Goal: Task Accomplishment & Management: Manage account settings

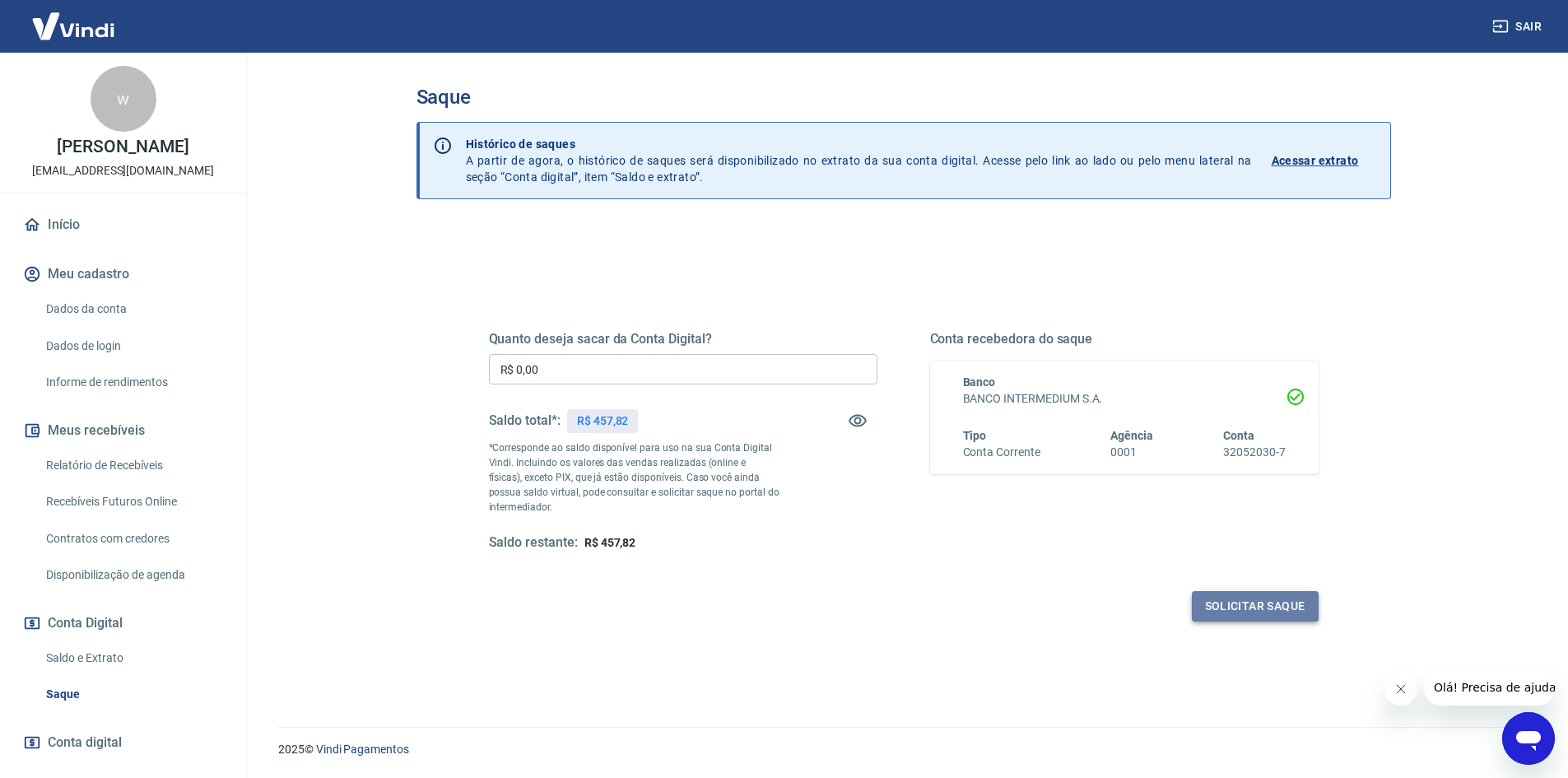
click at [1265, 608] on button "Solicitar saque" at bounding box center [1255, 606] width 127 height 30
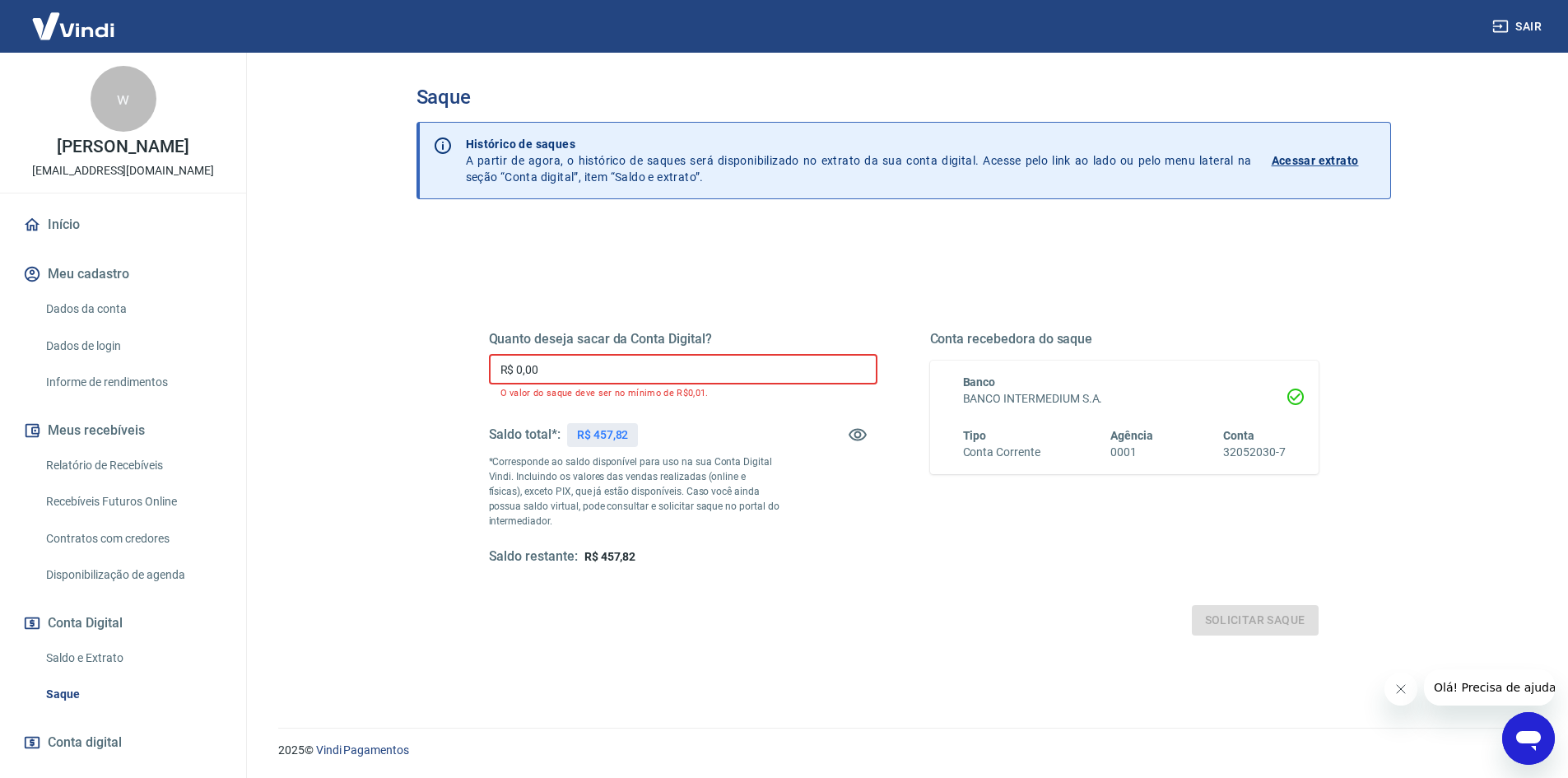
click at [630, 365] on input "R$ 0,00" at bounding box center [683, 369] width 389 height 30
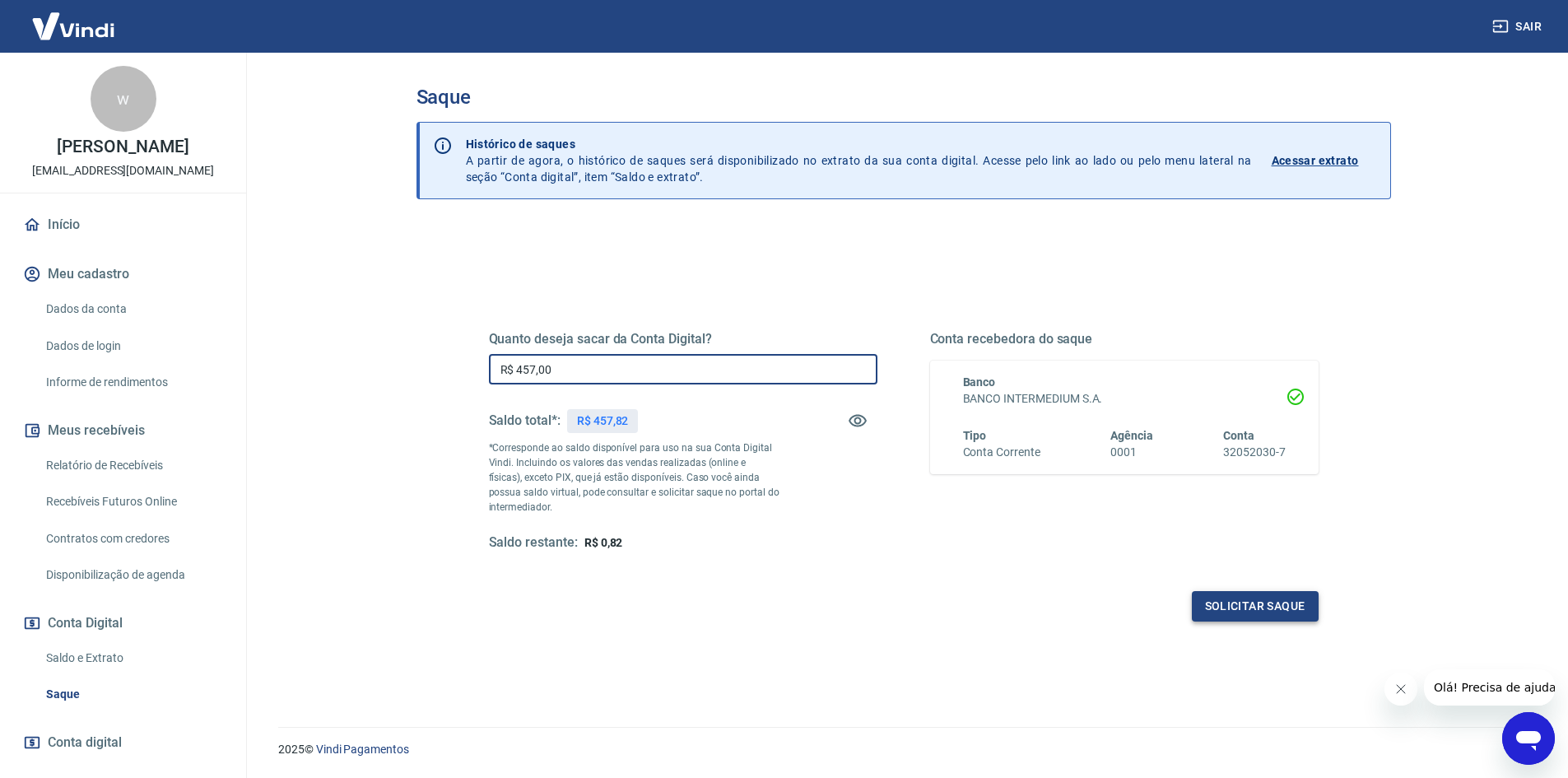
type input "R$ 457,00"
click at [1223, 601] on button "Solicitar saque" at bounding box center [1255, 606] width 127 height 30
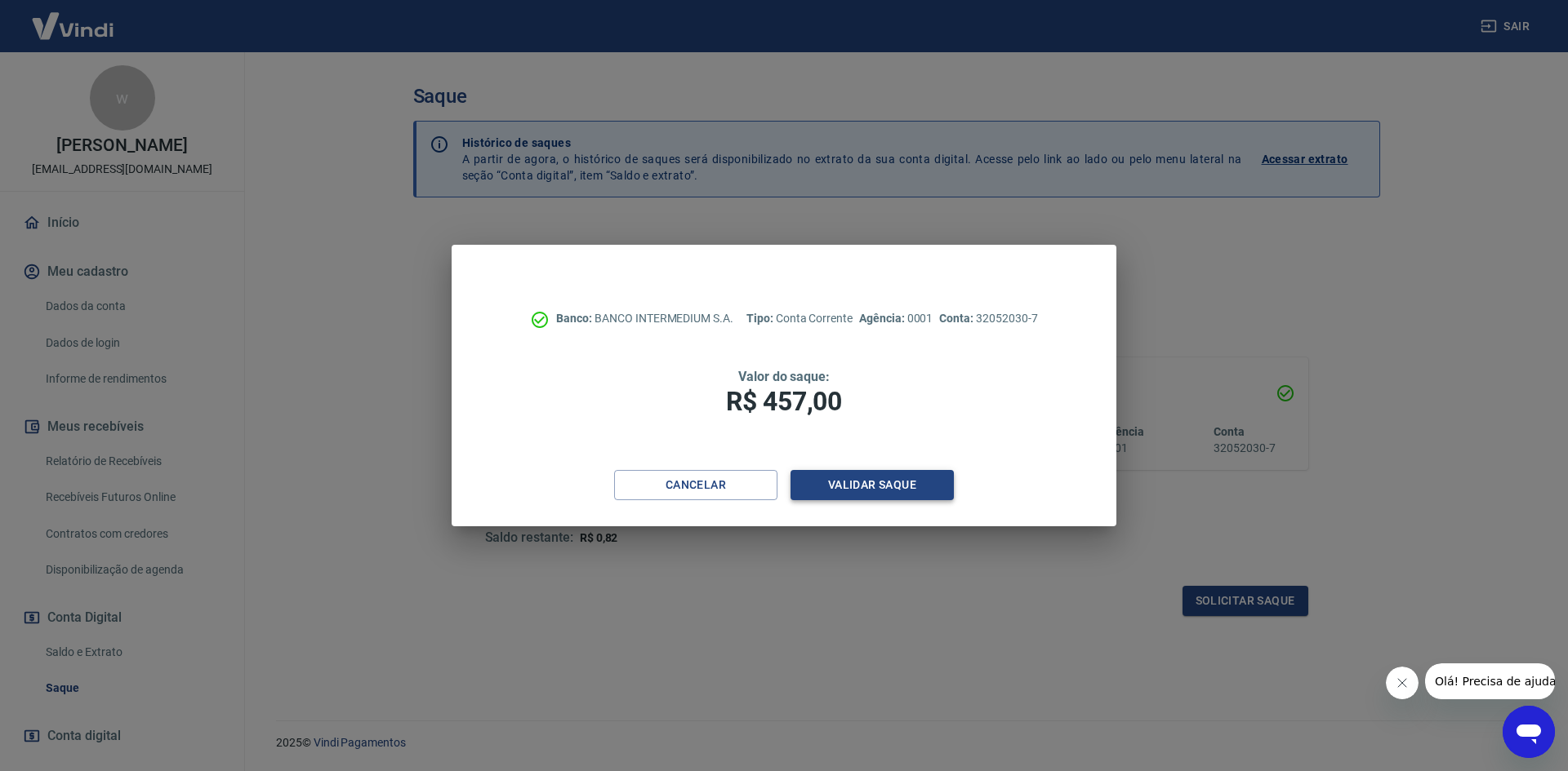
click at [844, 480] on button "Validar saque" at bounding box center [872, 485] width 163 height 30
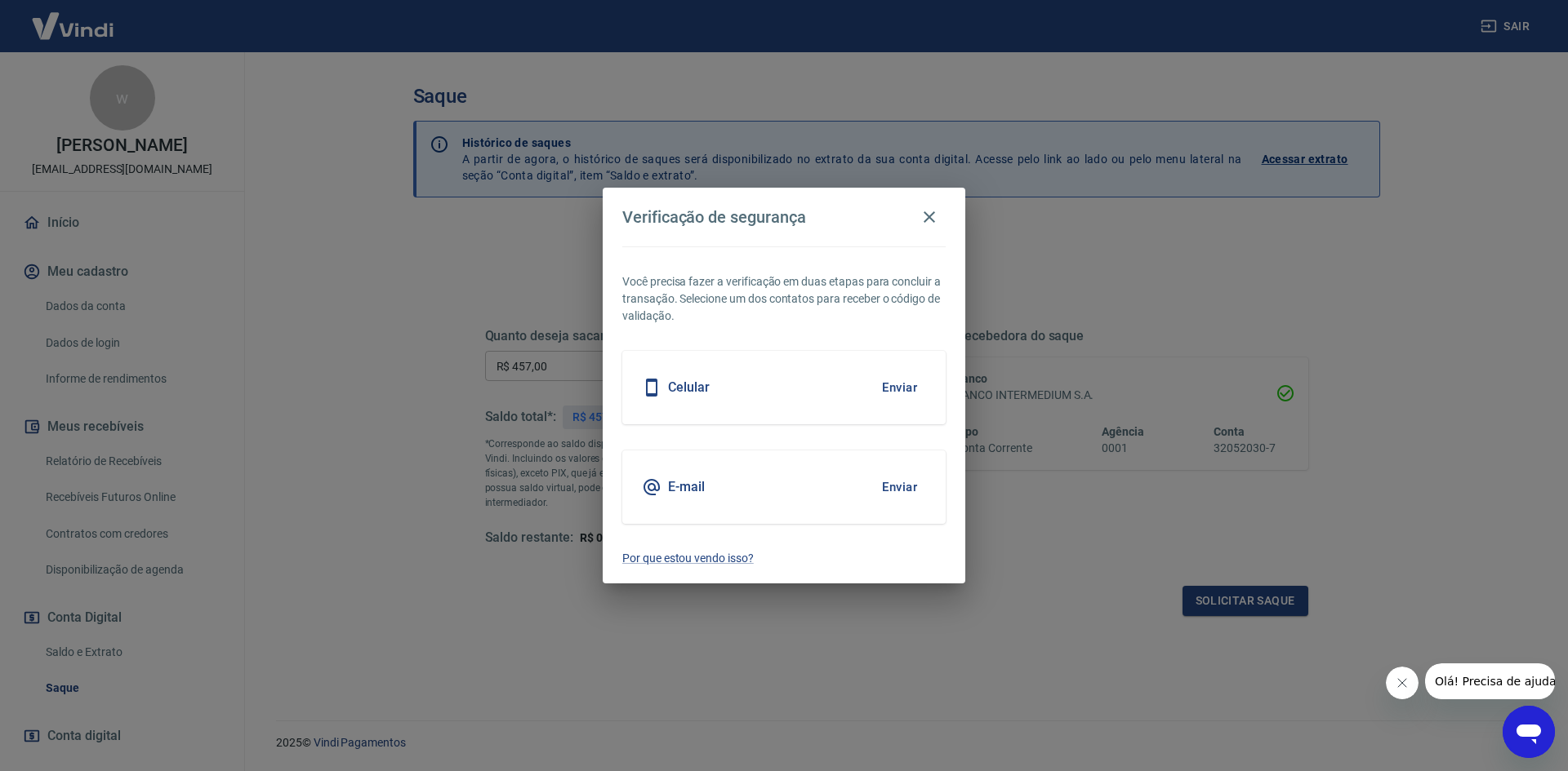
click at [813, 395] on div "Celular Enviar" at bounding box center [783, 387] width 323 height 73
click at [900, 386] on button "Enviar" at bounding box center [899, 387] width 53 height 34
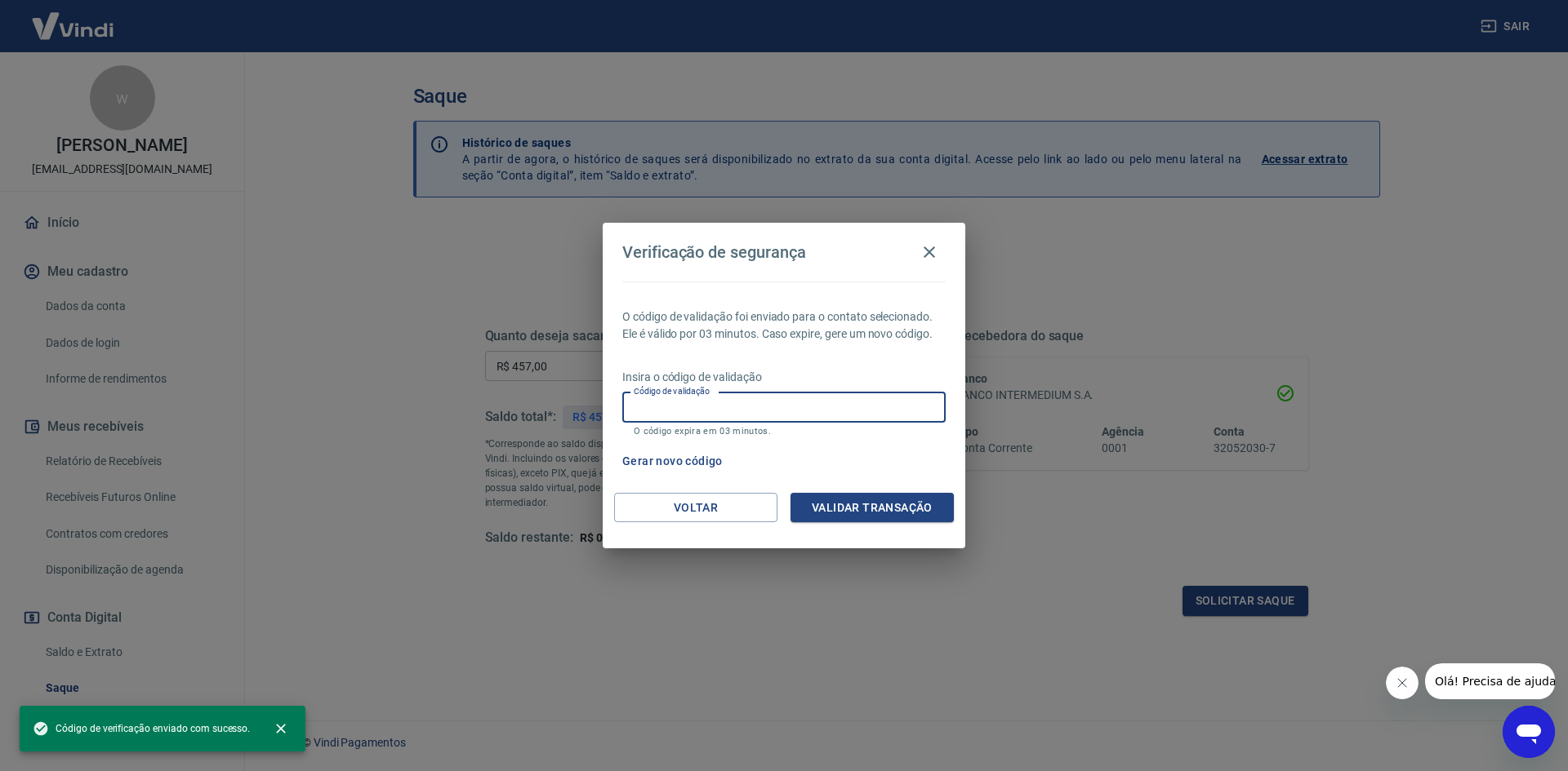
click at [794, 407] on input "Código de validação" at bounding box center [783, 407] width 323 height 30
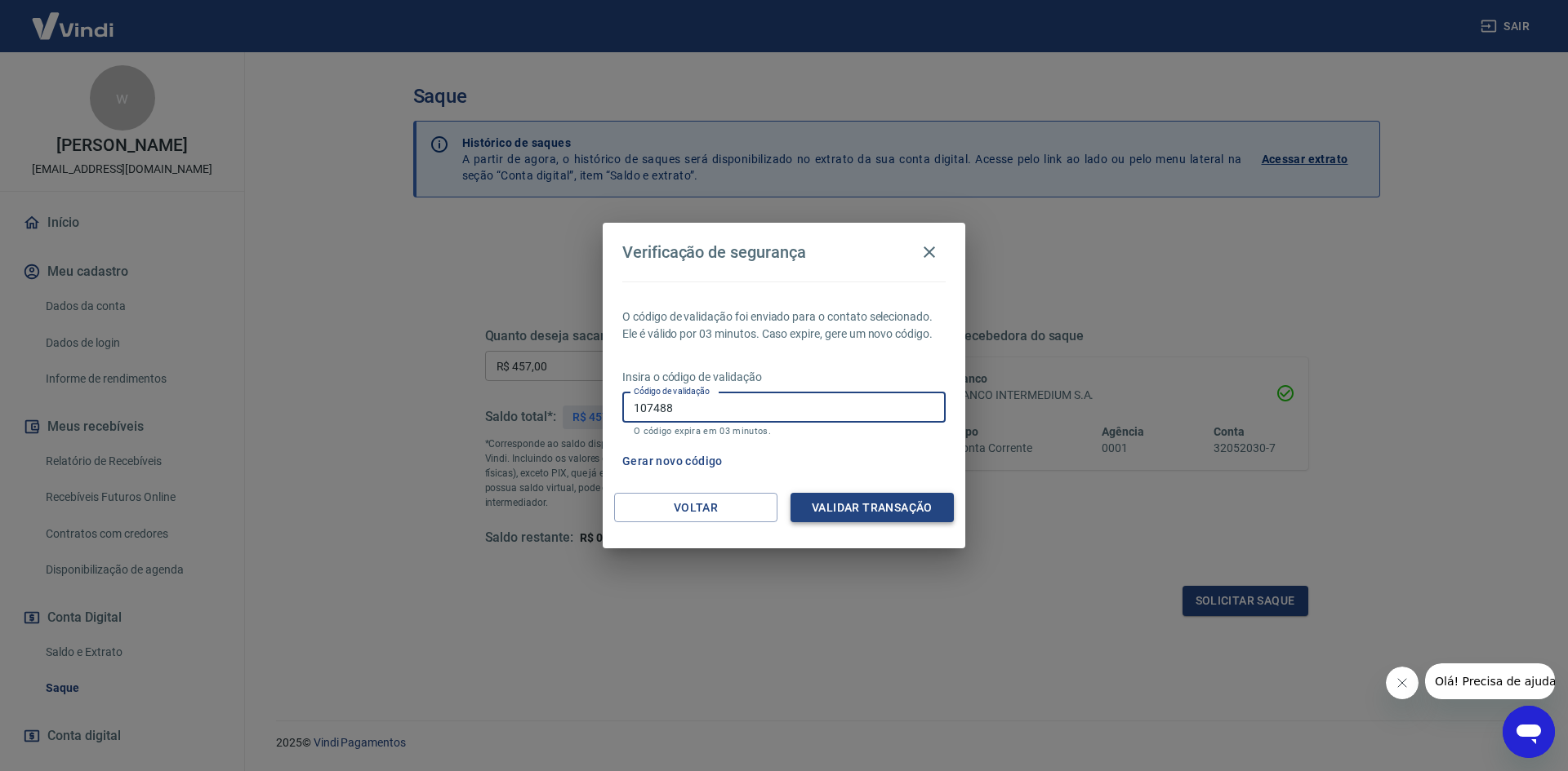
type input "107488"
click at [895, 514] on button "Validar transação" at bounding box center [872, 507] width 163 height 30
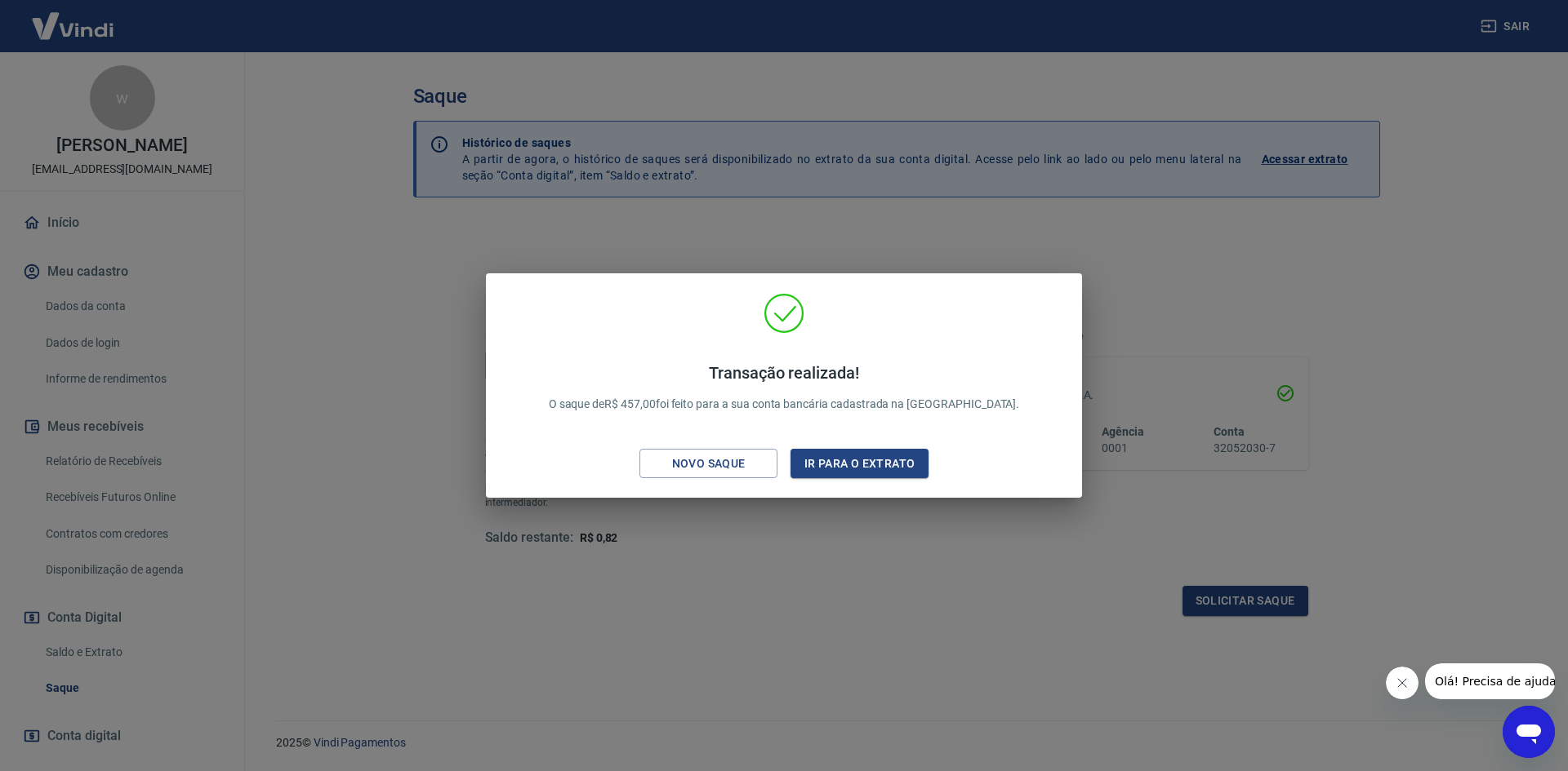
click at [1146, 315] on div "Transação realizada! O saque de R$ 457,00 foi feito para a sua conta bancária c…" at bounding box center [784, 386] width 1568 height 771
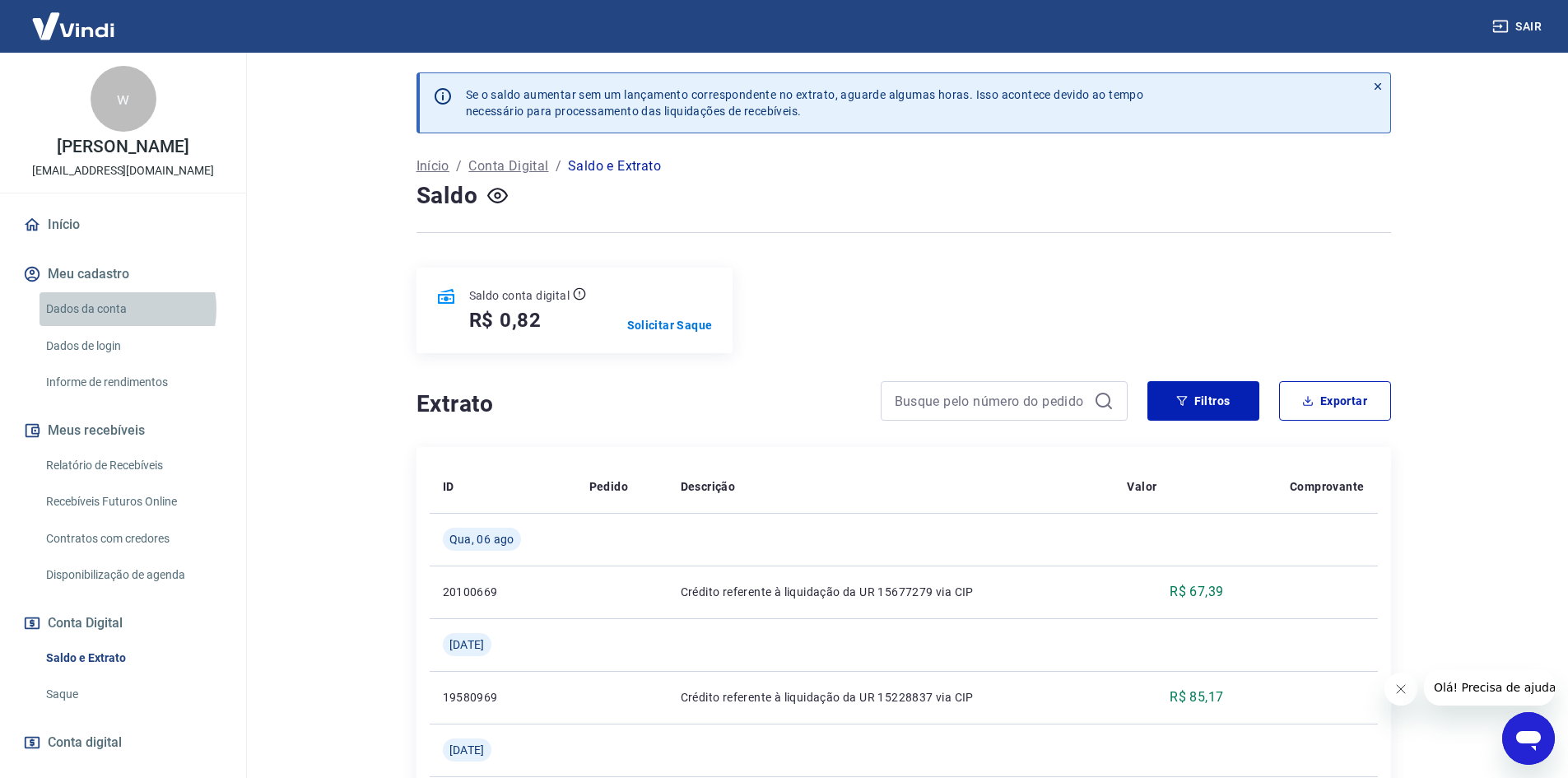
click at [120, 309] on link "Dados da conta" at bounding box center [133, 309] width 187 height 34
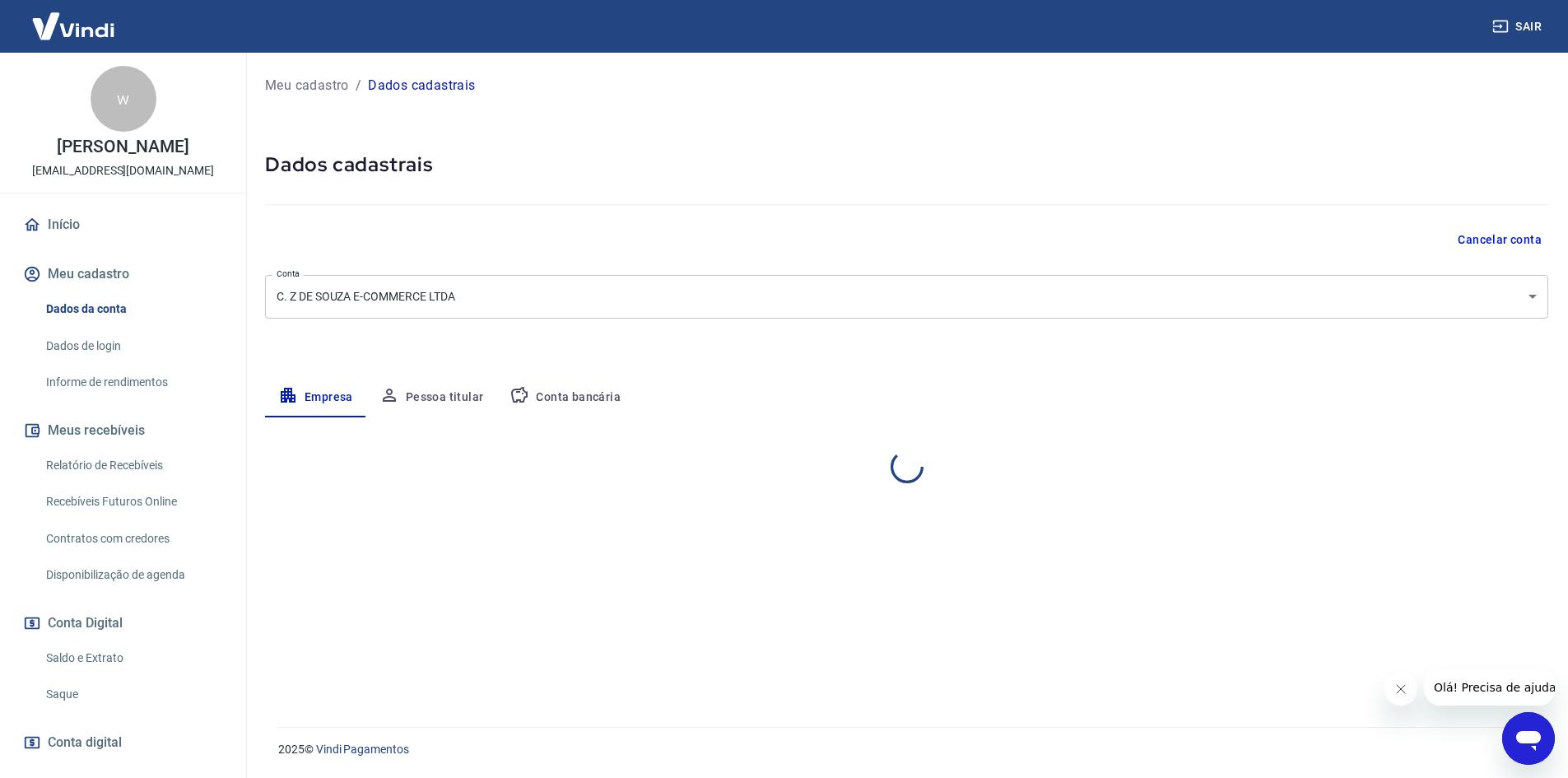
select select "SP"
select select "business"
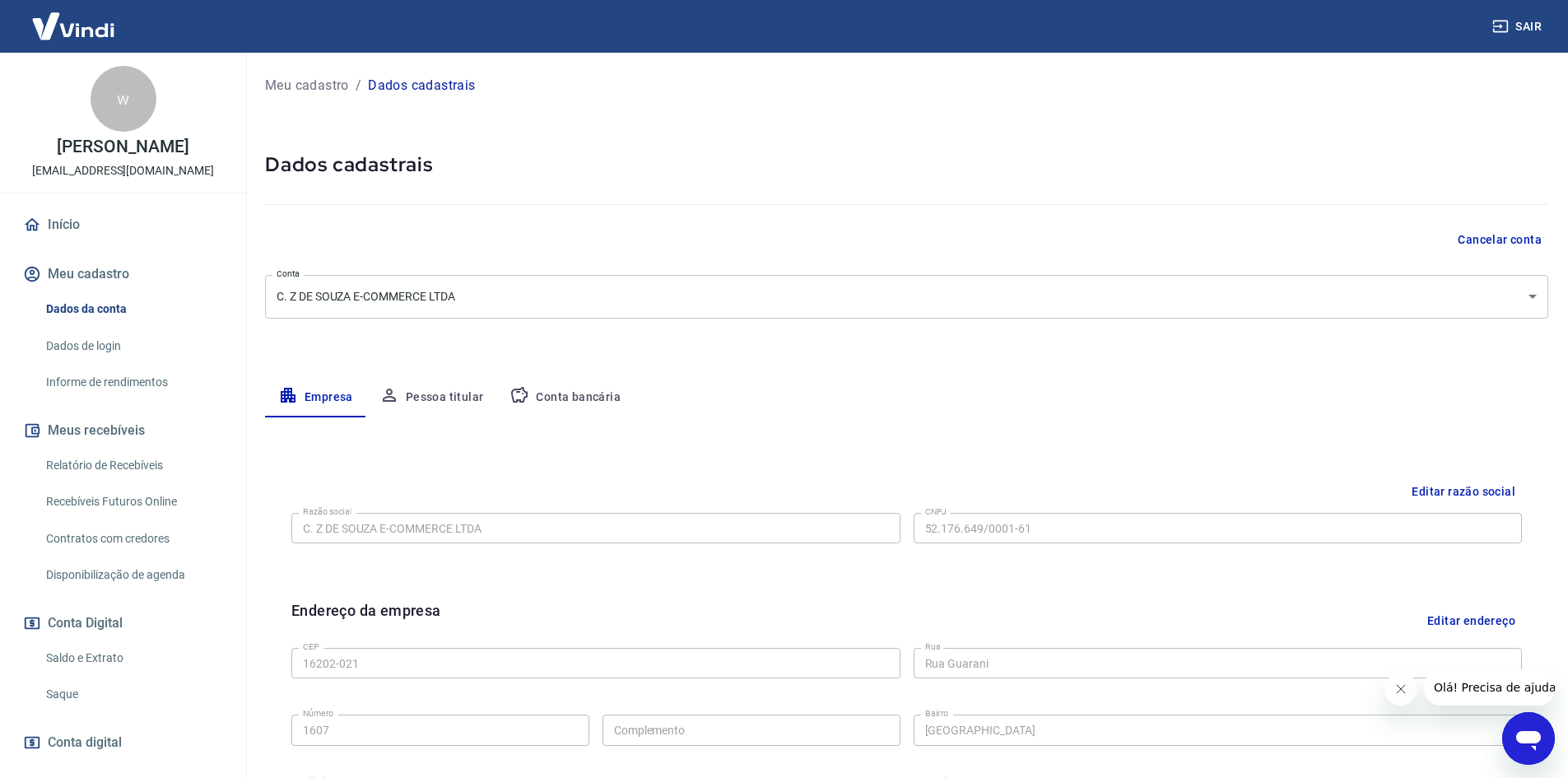
click at [130, 387] on link "Informe de rendimentos" at bounding box center [133, 383] width 187 height 34
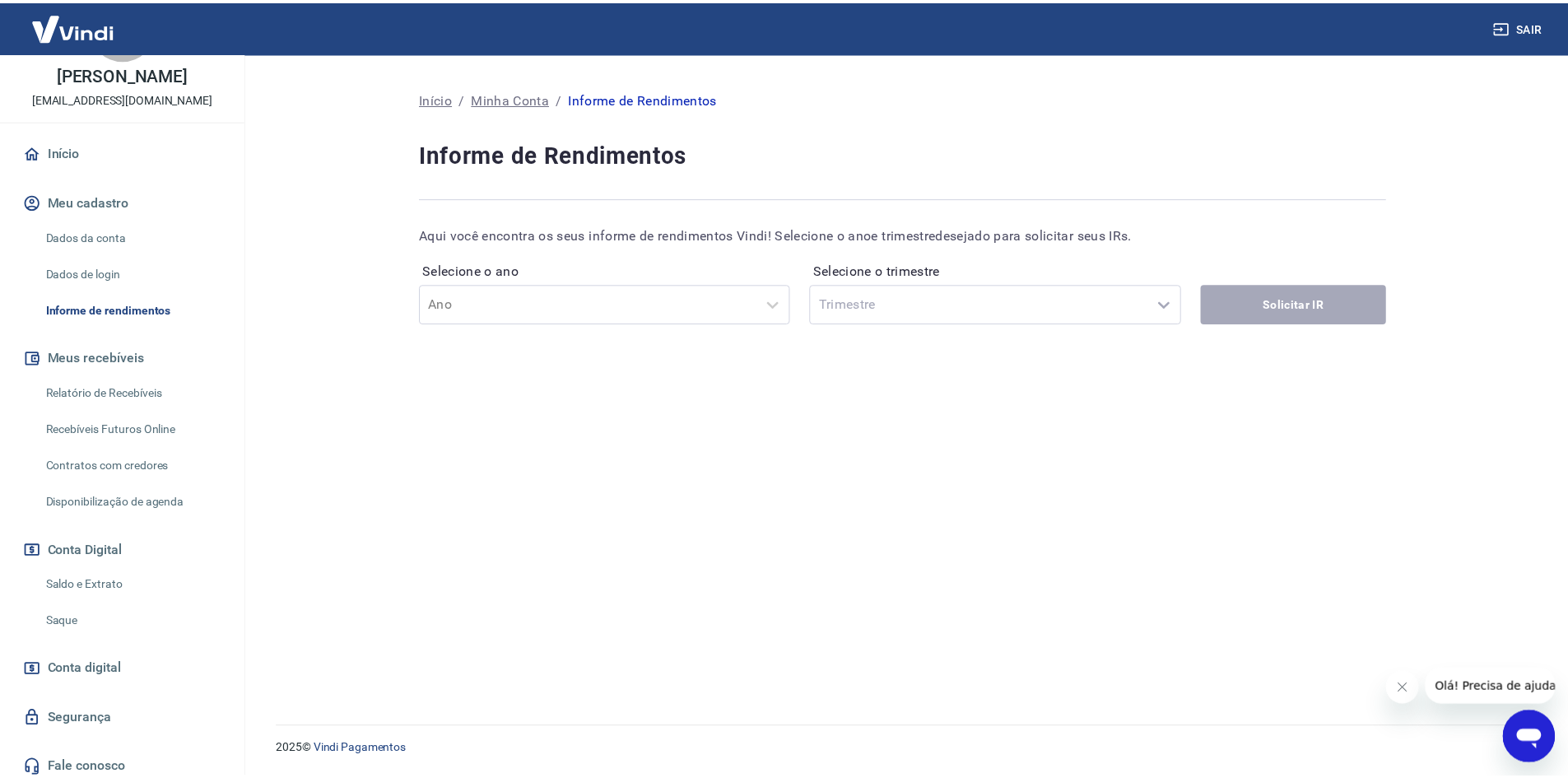
scroll to position [81, 0]
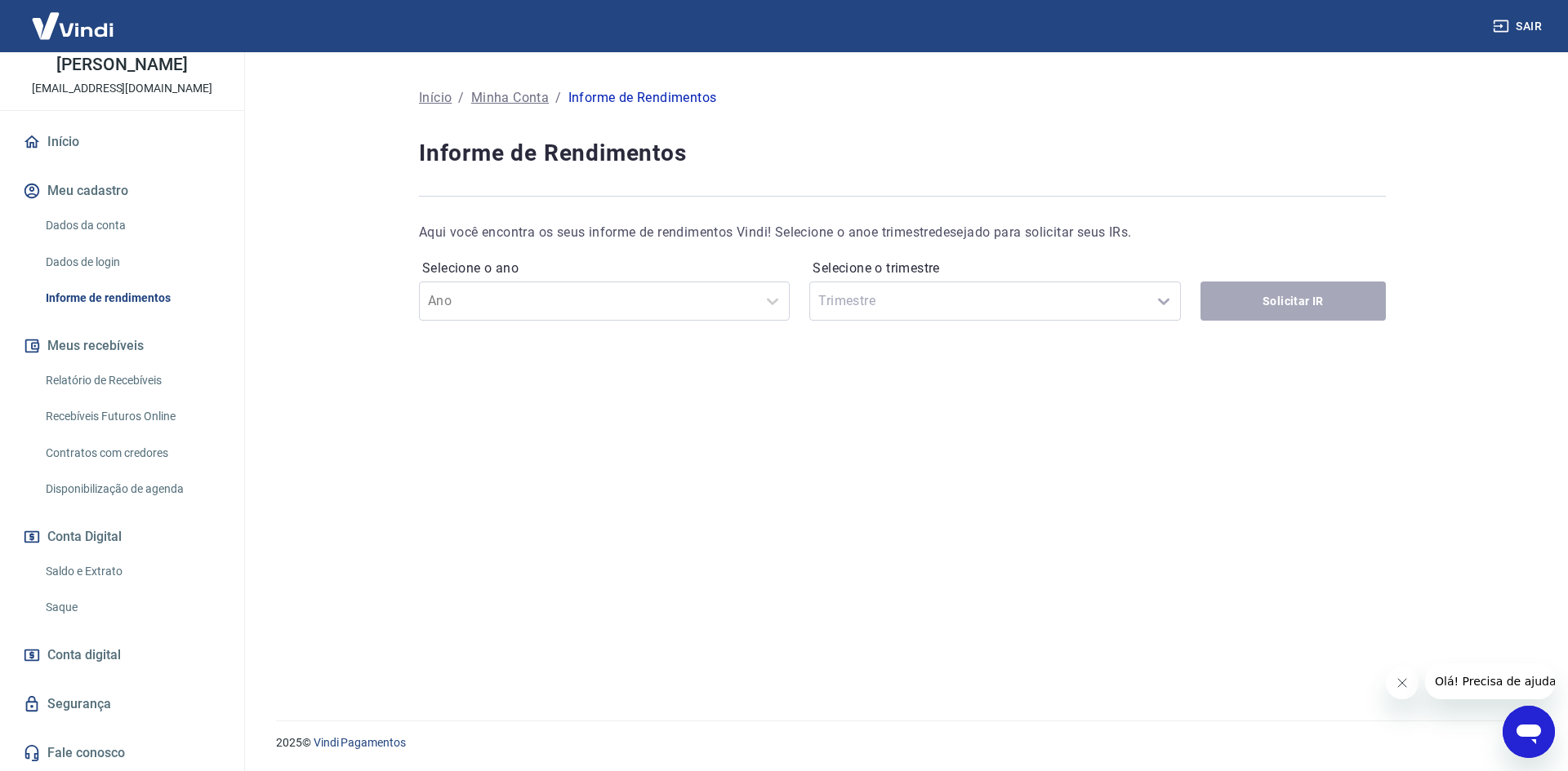
click at [92, 576] on link "Saldo e Extrato" at bounding box center [132, 571] width 185 height 34
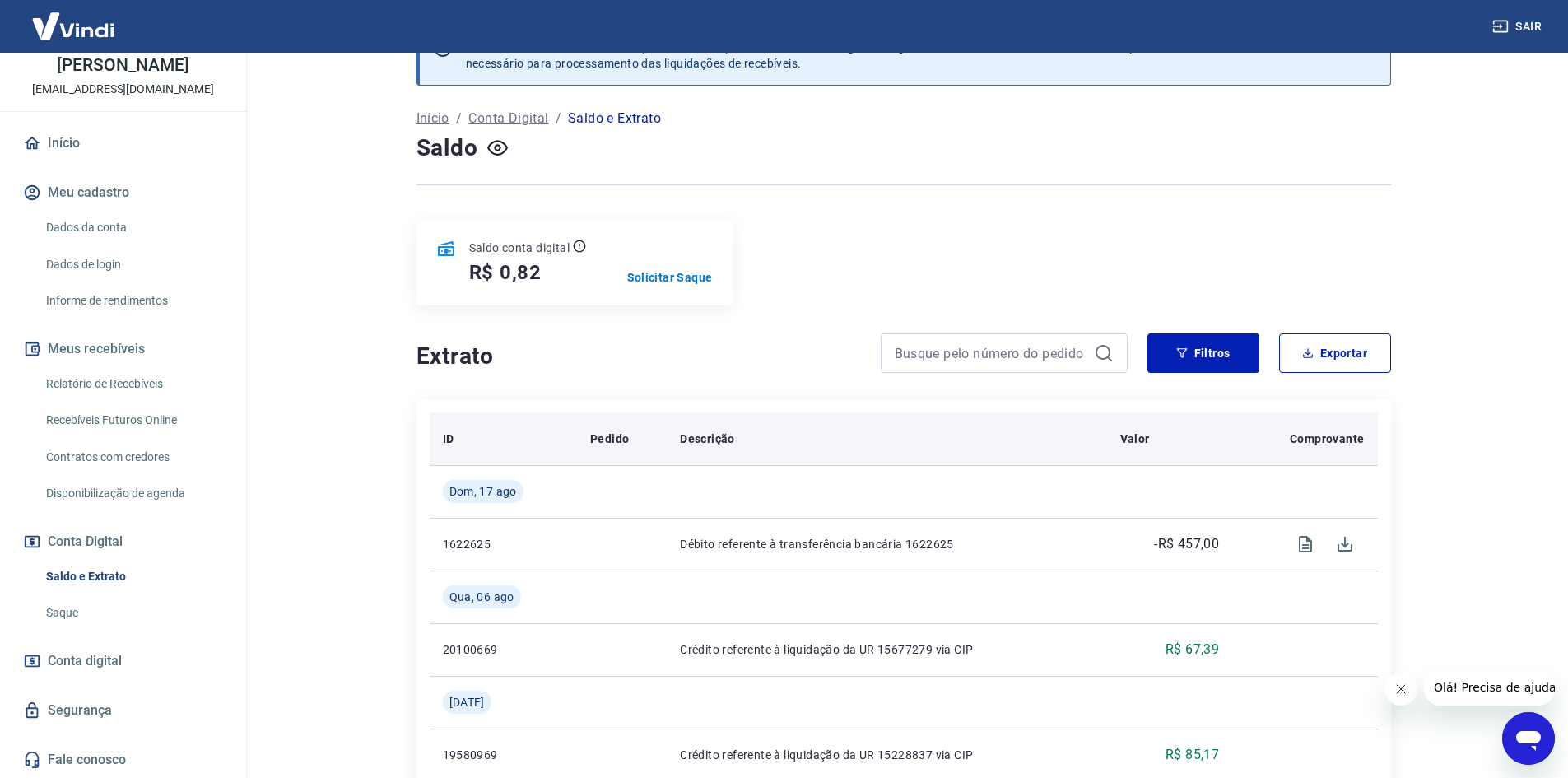
scroll to position [314, 0]
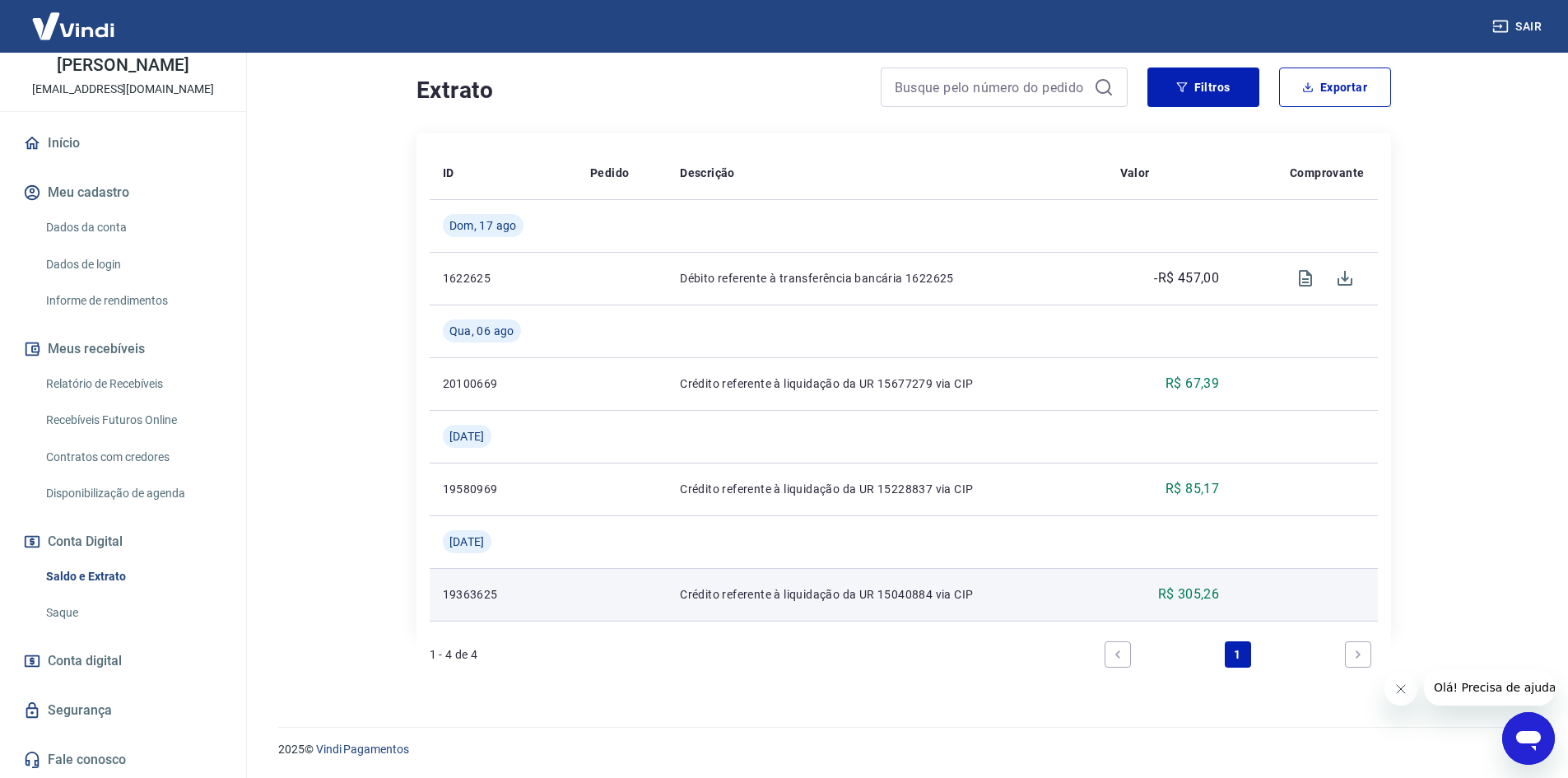
click at [997, 583] on td "Crédito referente à liquidação da UR 15040884 via CIP" at bounding box center [887, 594] width 440 height 53
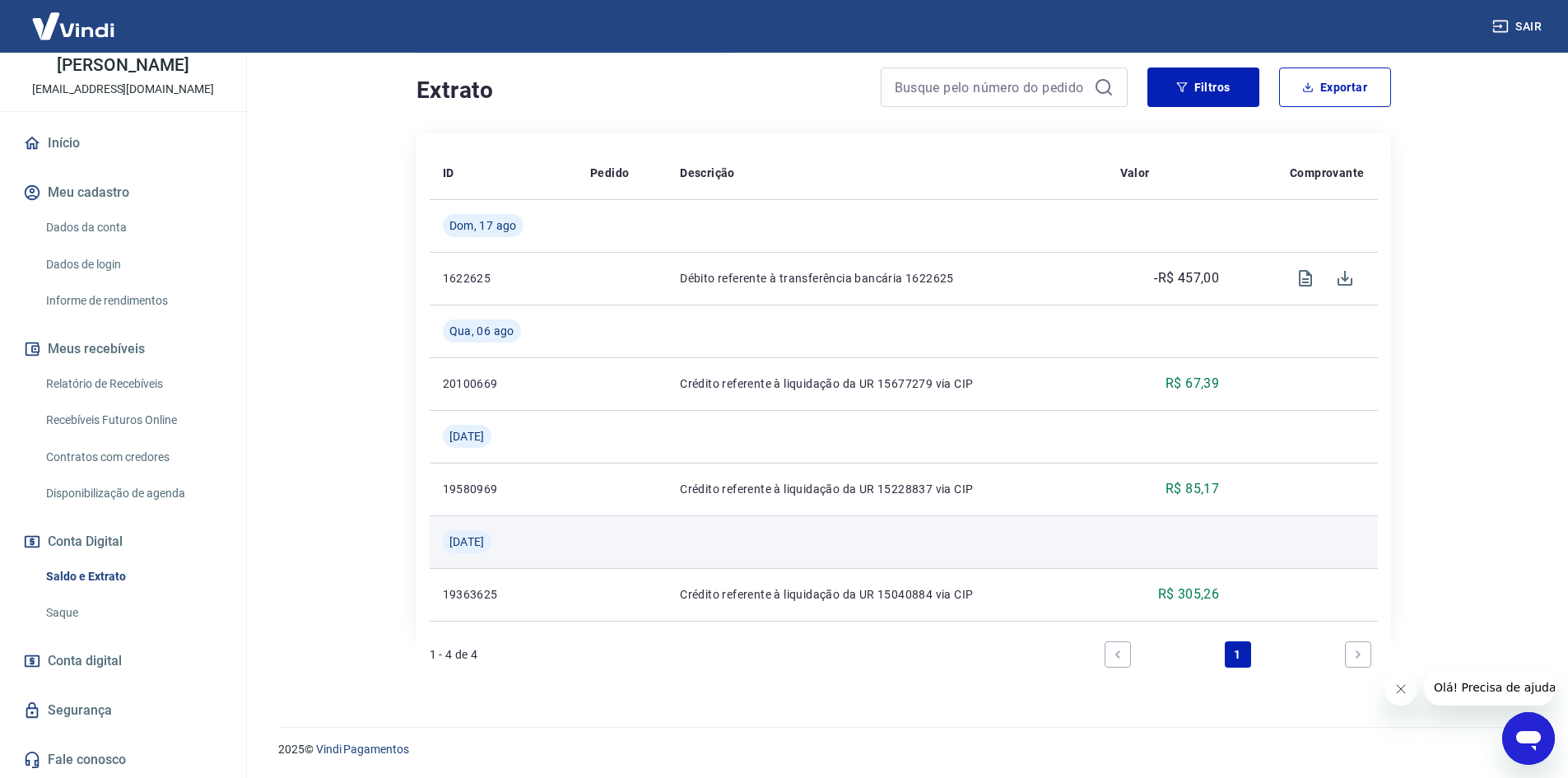
scroll to position [0, 0]
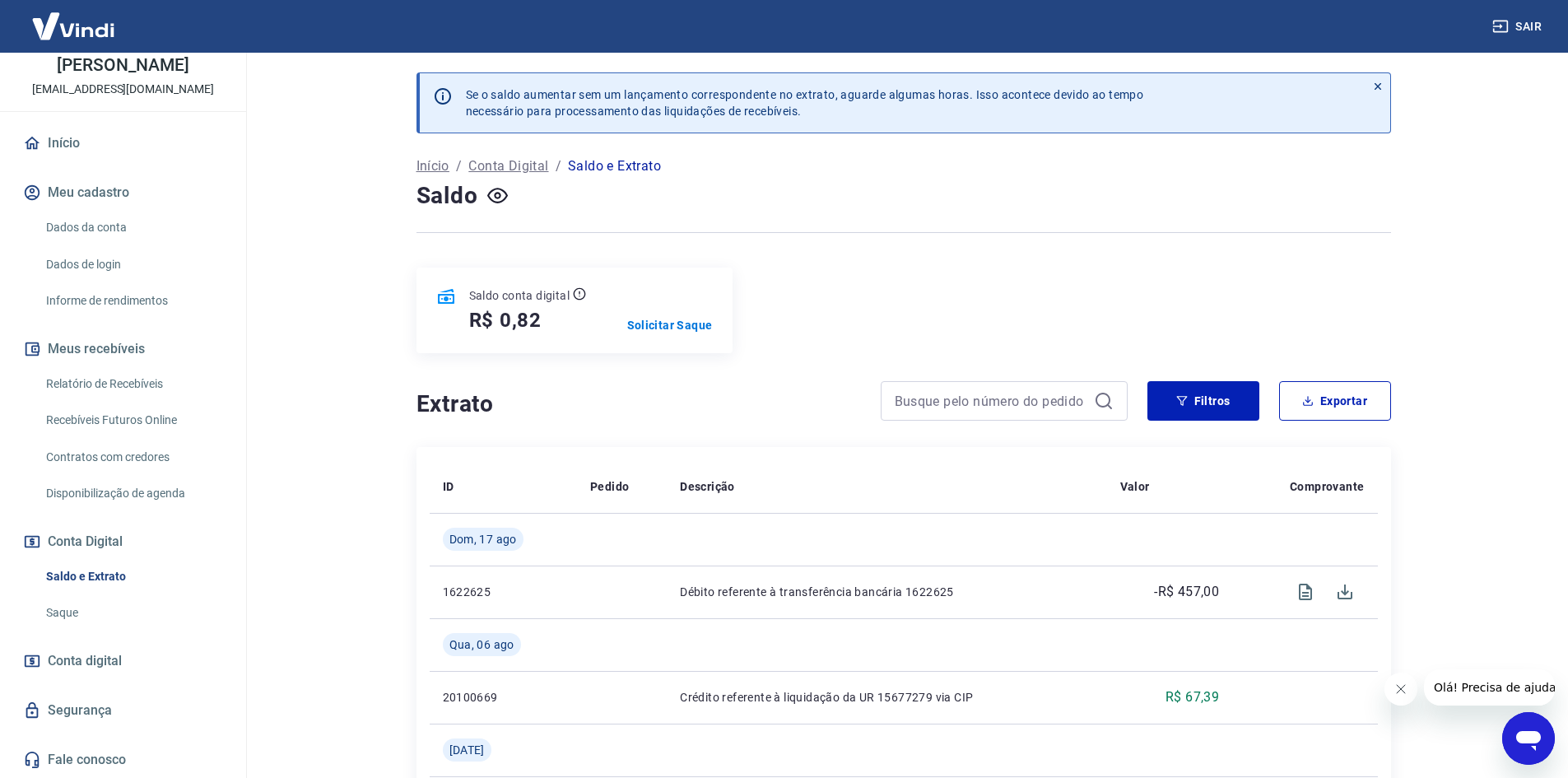
click at [437, 159] on p "Início" at bounding box center [433, 165] width 33 height 19
